Goal: Find specific page/section: Find specific page/section

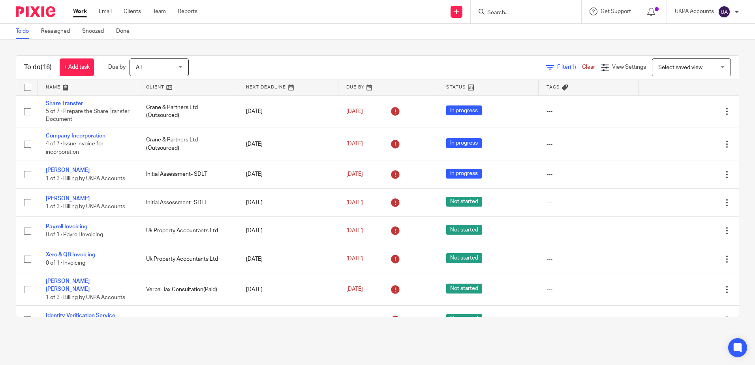
click at [510, 7] on form at bounding box center [529, 12] width 84 height 10
click at [506, 9] on input "Search" at bounding box center [522, 12] width 71 height 7
paste input "[EMAIL_ADDRESS][DOMAIN_NAME]"
type input "[EMAIL_ADDRESS][DOMAIN_NAME]"
drag, startPoint x: 555, startPoint y: 12, endPoint x: 406, endPoint y: 8, distance: 149.7
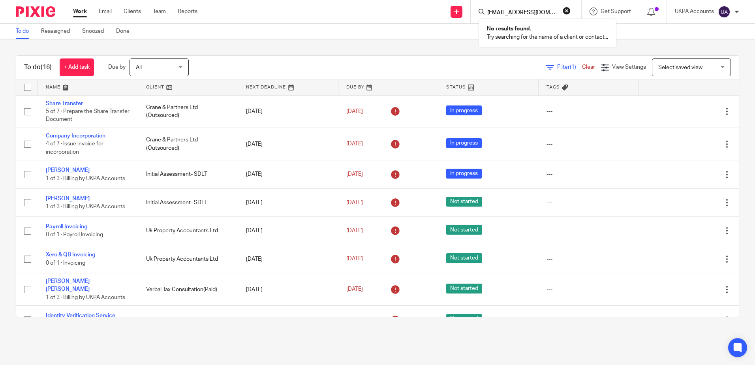
click at [406, 8] on div "Send new email Create task Add client [EMAIL_ADDRESS][DOMAIN_NAME] No results f…" at bounding box center [482, 11] width 546 height 23
type input "[PERSON_NAME]"
drag, startPoint x: 534, startPoint y: 11, endPoint x: 327, endPoint y: 17, distance: 207.0
click at [327, 17] on div "Send new email Create task Add client [PERSON_NAME] No results found. Try searc…" at bounding box center [482, 11] width 546 height 23
click at [341, 42] on div "To do (16) + Add task Due by All All [DATE] [DATE] This week Next week This mon…" at bounding box center [377, 185] width 755 height 293
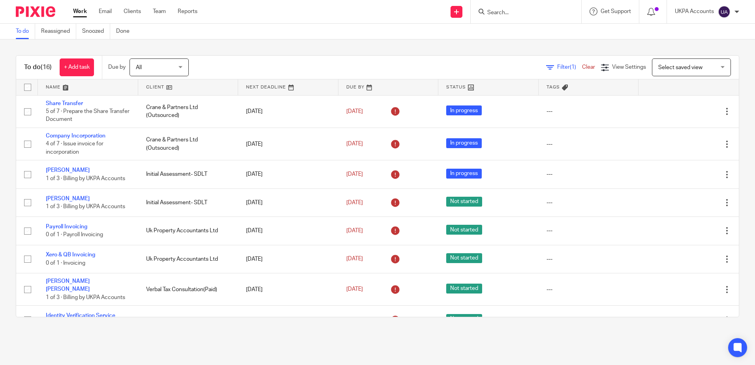
click at [527, 16] on input "Search" at bounding box center [522, 12] width 71 height 7
click at [524, 13] on input "Search" at bounding box center [522, 12] width 71 height 7
paste input "[EMAIL_ADDRESS][DOMAIN_NAME]"
type input "[EMAIL_ADDRESS][DOMAIN_NAME]"
click button "submit" at bounding box center [0, 0] width 0 height 0
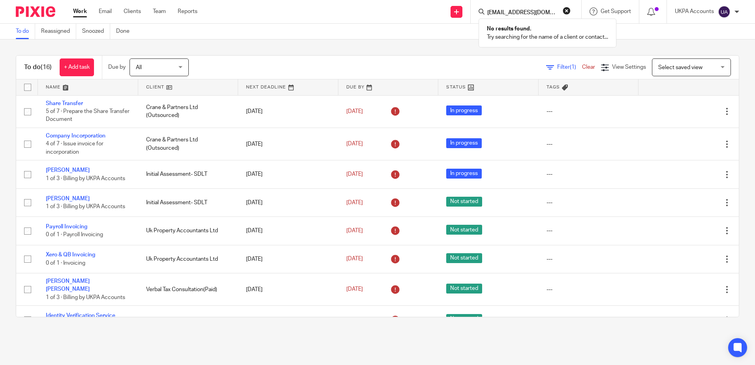
click at [565, 10] on button "reset" at bounding box center [567, 11] width 8 height 8
drag, startPoint x: 452, startPoint y: 47, endPoint x: 312, endPoint y: 4, distance: 146.7
click at [452, 47] on div "To do (16) + Add task Due by All All [DATE] [DATE] This week Next week This mon…" at bounding box center [377, 185] width 755 height 293
click at [500, 14] on input "Search" at bounding box center [522, 12] width 71 height 7
paste input "[EMAIL_ADDRESS][DOMAIN_NAME]"
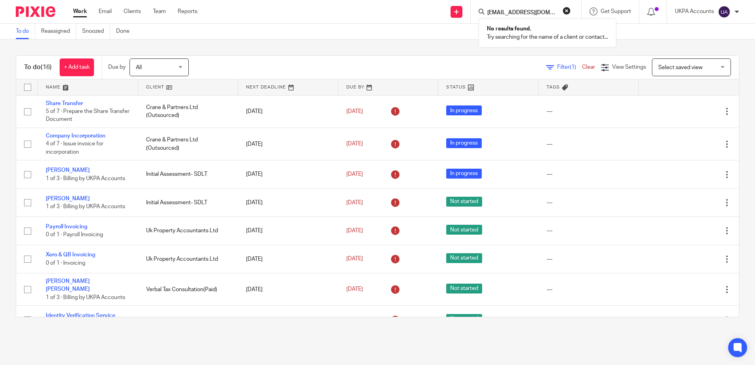
type input "[EMAIL_ADDRESS][DOMAIN_NAME]"
click button "submit" at bounding box center [0, 0] width 0 height 0
click at [568, 11] on button "reset" at bounding box center [567, 11] width 8 height 8
click at [446, 44] on div "To do (16) + Add task Due by All All [DATE] [DATE] This week Next week This mon…" at bounding box center [377, 185] width 755 height 293
drag, startPoint x: 470, startPoint y: 53, endPoint x: 492, endPoint y: 0, distance: 56.5
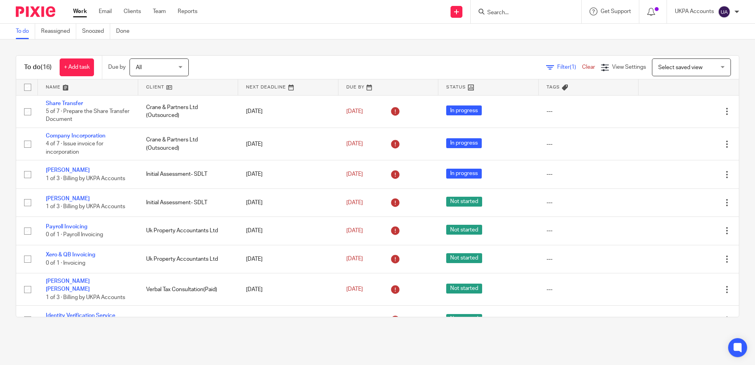
click at [470, 53] on div "To do (16) + Add task Due by All All [DATE] [DATE] This week Next week This mon…" at bounding box center [377, 185] width 755 height 293
click at [504, 12] on input "Search" at bounding box center [522, 12] width 71 height 7
paste input "[PERSON_NAME]"
type input "[PERSON_NAME]"
click at [565, 11] on button "reset" at bounding box center [567, 11] width 8 height 8
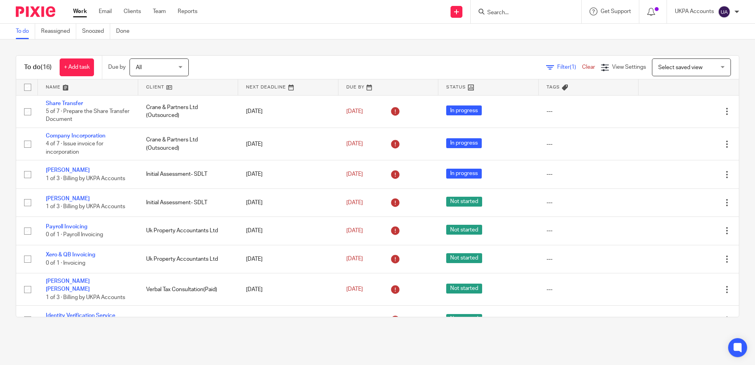
click at [0, 173] on html "Work Email Clients Team Reports Work Email Clients Team Reports Settings Send n…" at bounding box center [377, 182] width 755 height 365
click at [516, 8] on form at bounding box center [529, 12] width 84 height 10
click at [513, 13] on input "Search" at bounding box center [522, 12] width 71 height 7
paste input "[PERSON_NAME]"
type input "[PERSON_NAME]"
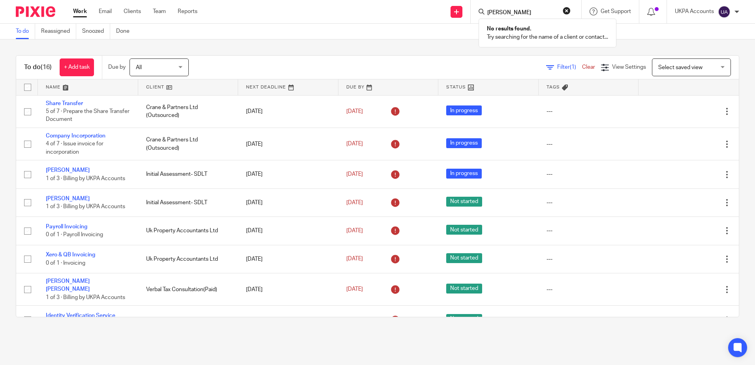
click at [567, 14] on button "reset" at bounding box center [567, 11] width 8 height 8
drag, startPoint x: 469, startPoint y: 49, endPoint x: 737, endPoint y: 105, distance: 274.4
click at [470, 49] on div "To do (16) + Add task Due by All All [DATE] [DATE] This week Next week This mon…" at bounding box center [377, 185] width 755 height 293
click at [485, 52] on div "To do (16) + Add task Due by All All [DATE] [DATE] This week Next week This mon…" at bounding box center [377, 185] width 755 height 293
drag, startPoint x: 485, startPoint y: 40, endPoint x: 468, endPoint y: 72, distance: 36.2
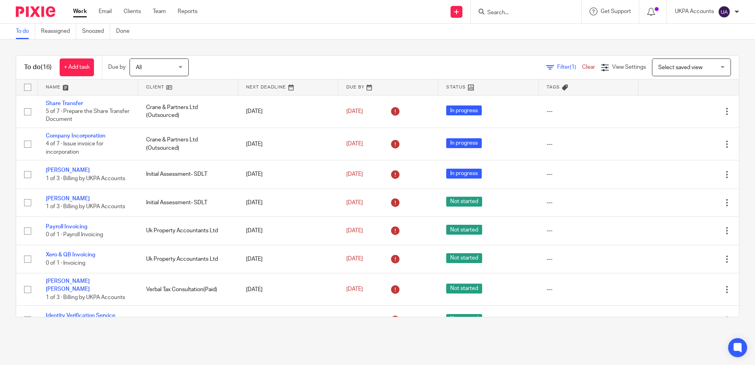
click at [485, 40] on div "To do (16) + Add task Due by All All [DATE] [DATE] This week Next week This mon…" at bounding box center [377, 185] width 755 height 293
